Goal: Transaction & Acquisition: Purchase product/service

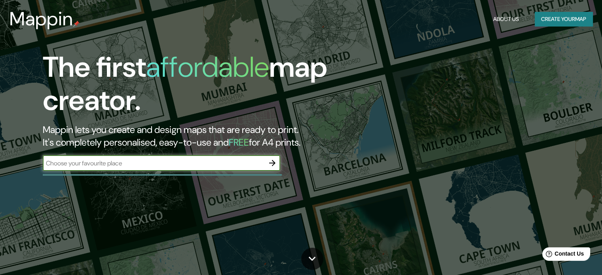
click at [118, 169] on div "​" at bounding box center [162, 163] width 238 height 16
click at [120, 163] on input "text" at bounding box center [154, 163] width 222 height 9
type input "[GEOGRAPHIC_DATA]"
click at [254, 164] on input "[GEOGRAPHIC_DATA]" at bounding box center [154, 163] width 222 height 9
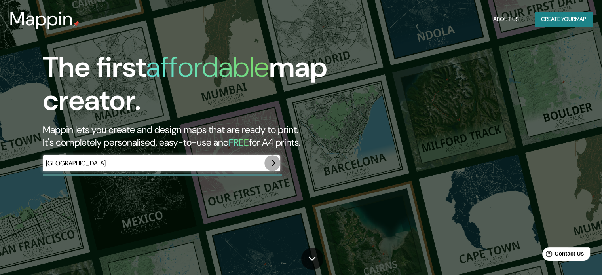
click at [272, 162] on icon "button" at bounding box center [273, 163] width 10 height 10
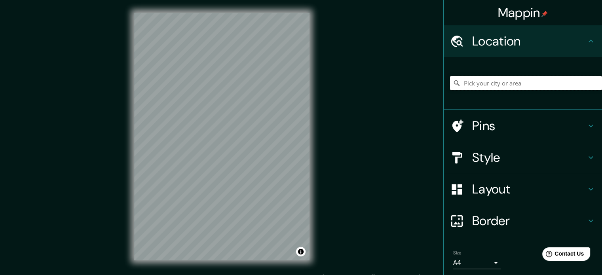
click at [503, 84] on input "Pick your city or area" at bounding box center [526, 83] width 152 height 14
click at [512, 79] on input "Pick your city or area" at bounding box center [526, 83] width 152 height 14
type input "c"
click at [578, 87] on input "alta verapaz" at bounding box center [526, 83] width 152 height 14
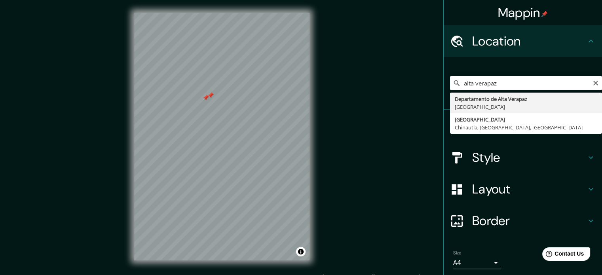
type input "Departamento de Alta Verapaz, [GEOGRAPHIC_DATA]"
